Goal: Check status: Check status

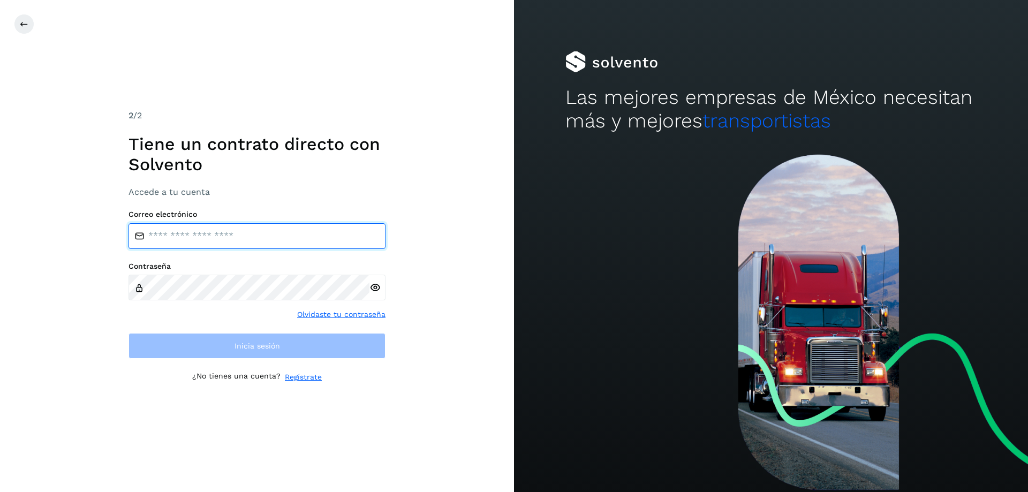
click at [168, 236] on input "email" at bounding box center [257, 236] width 257 height 26
type input "**********"
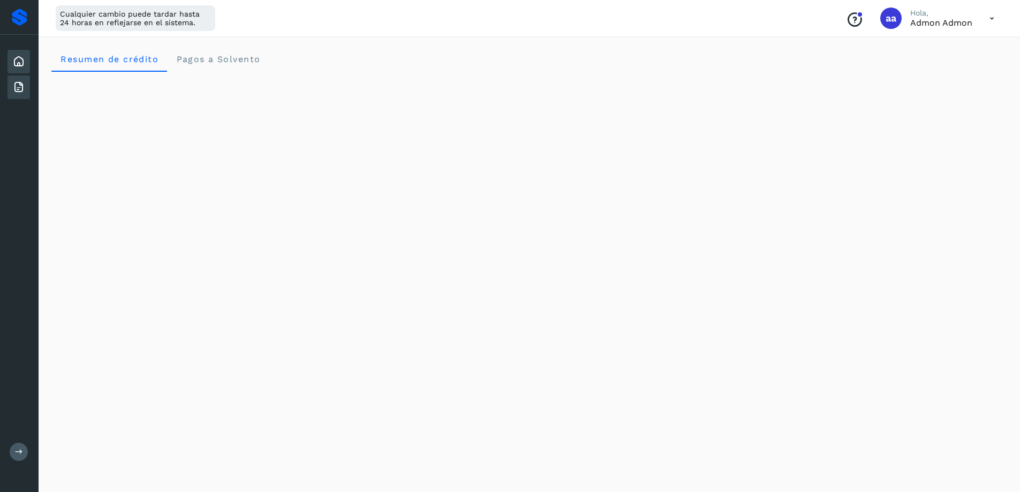
click at [16, 88] on icon at bounding box center [18, 87] width 13 height 13
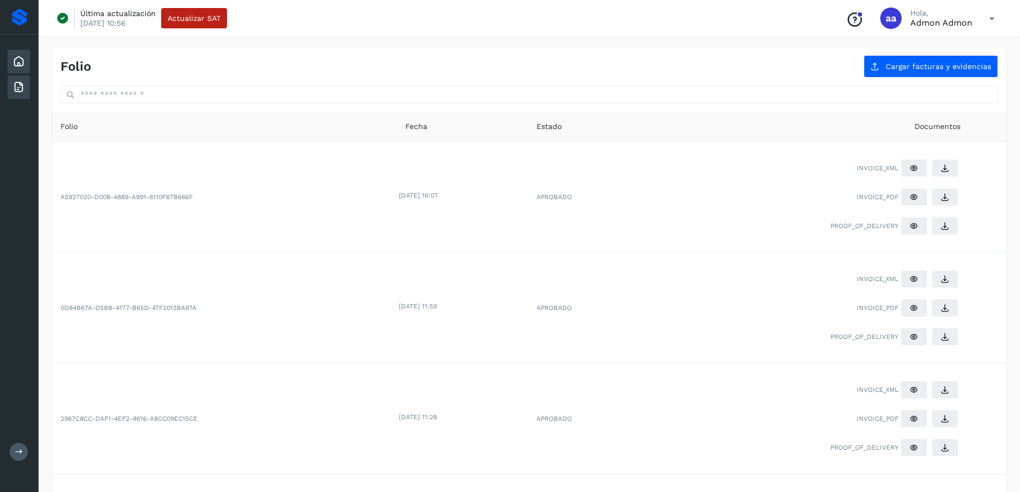
click at [19, 61] on icon at bounding box center [18, 61] width 13 height 13
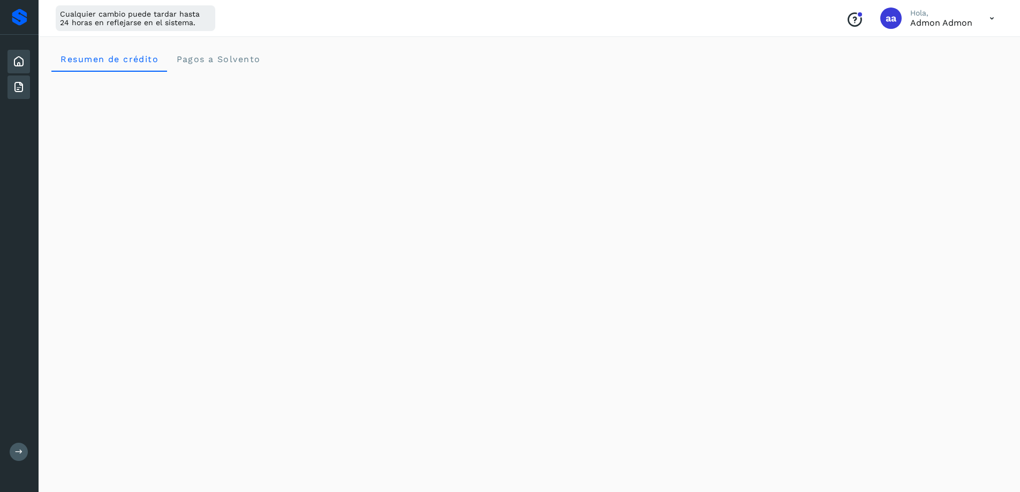
click at [17, 87] on icon at bounding box center [18, 87] width 13 height 13
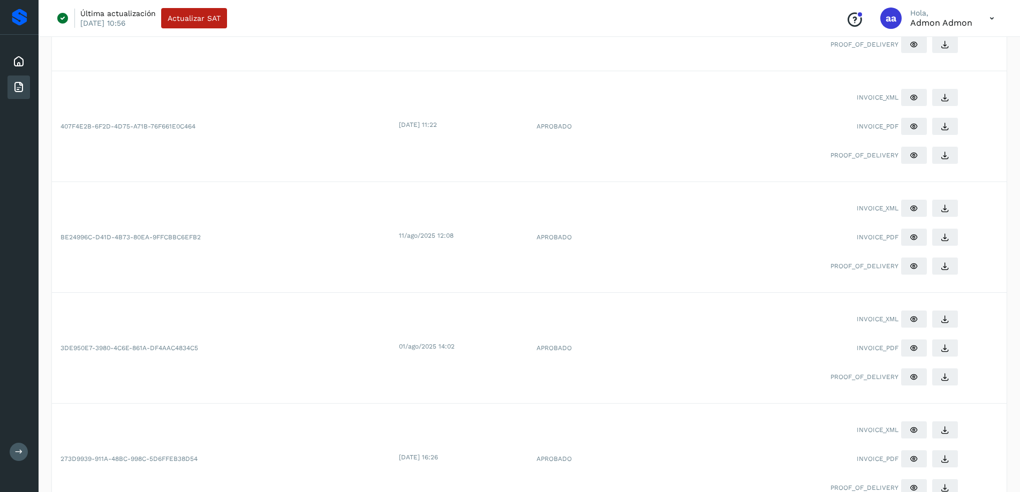
scroll to position [809, 0]
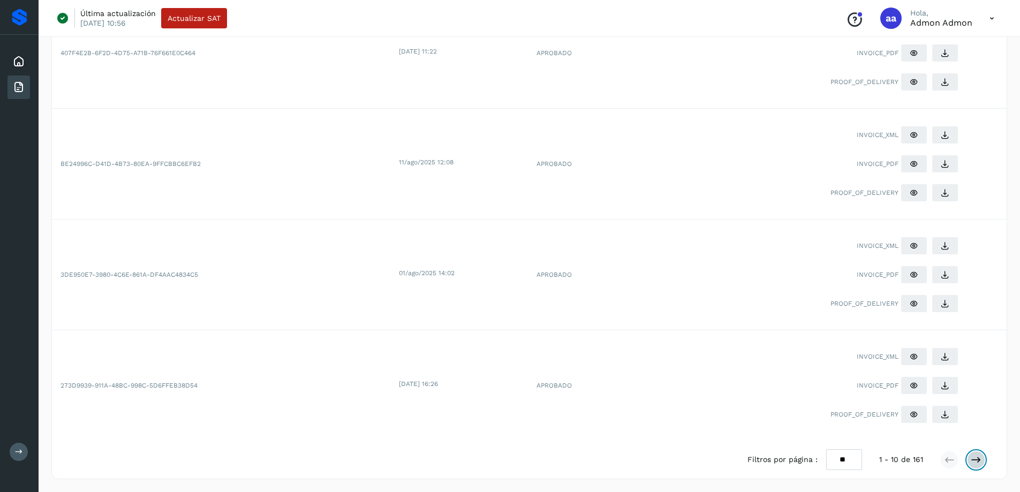
click at [971, 460] on icon at bounding box center [976, 460] width 11 height 11
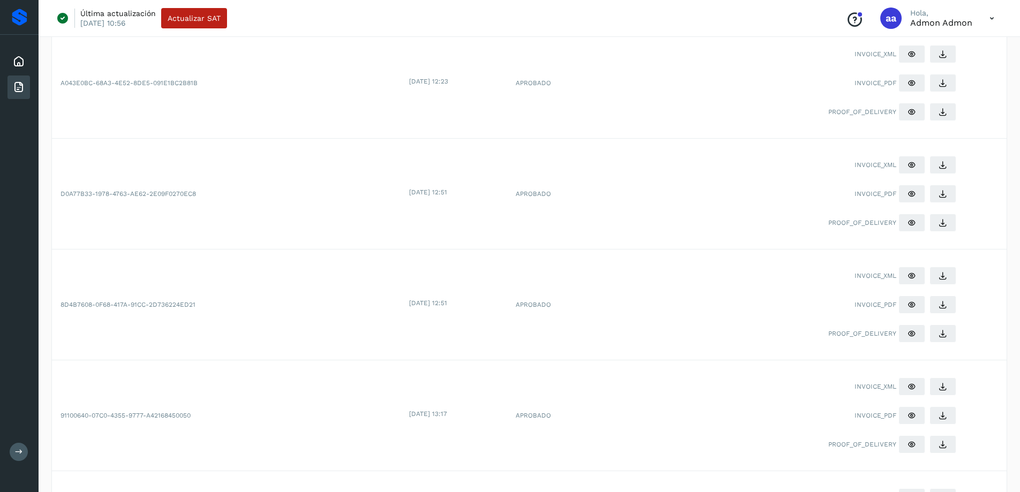
scroll to position [0, 0]
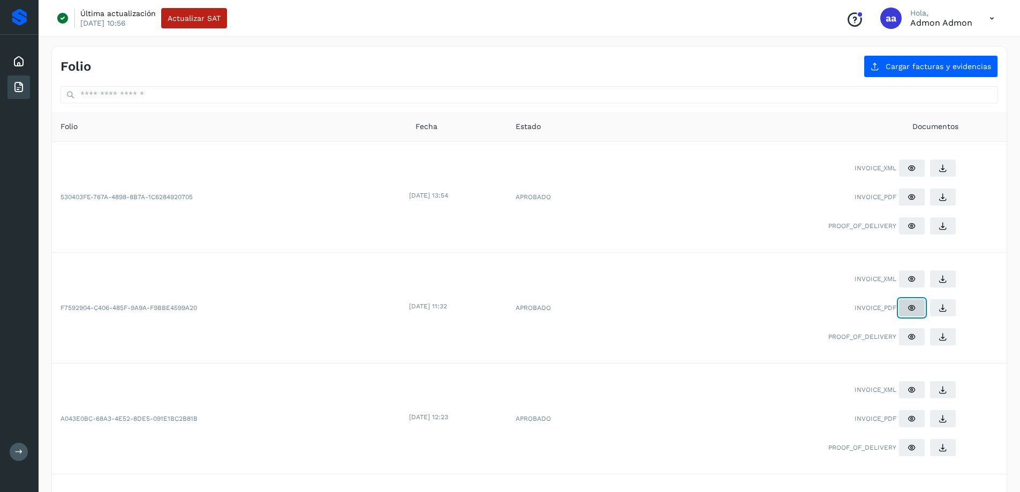
click at [911, 307] on icon at bounding box center [912, 308] width 9 height 9
click at [16, 57] on icon at bounding box center [18, 61] width 13 height 13
